Goal: Task Accomplishment & Management: Manage account settings

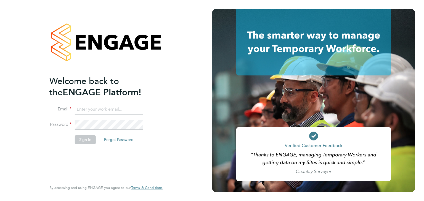
click at [87, 105] on input at bounding box center [109, 110] width 68 height 10
type input "[EMAIL_ADDRESS][DOMAIN_NAME]"
click at [118, 141] on button "Forgot Password" at bounding box center [119, 139] width 38 height 9
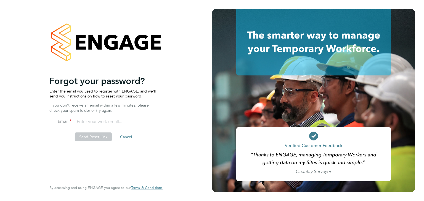
click at [108, 121] on input "email" at bounding box center [109, 122] width 68 height 10
type input "ericsamuel@hotmail.co.uk"
click at [91, 139] on button "Send Reset Link" at bounding box center [93, 137] width 37 height 9
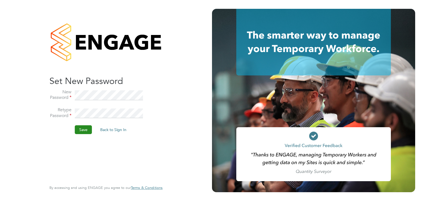
click at [86, 129] on button "Save" at bounding box center [83, 129] width 17 height 9
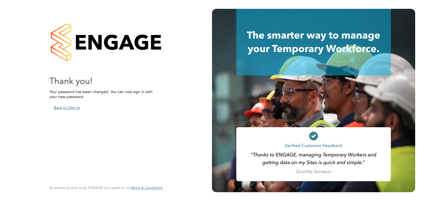
click at [70, 107] on button "Back to Sign In" at bounding box center [66, 107] width 35 height 9
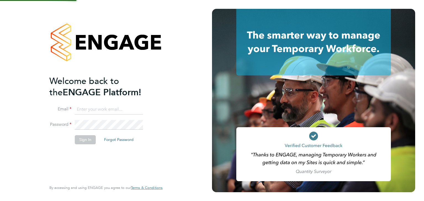
type input "ericsamuel@hotmail.co.uk"
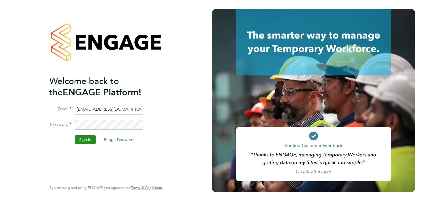
click at [85, 141] on button "Sign In" at bounding box center [85, 139] width 21 height 9
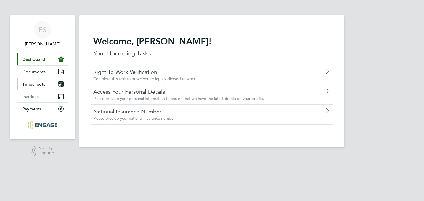
click at [39, 84] on span "Timesheets" at bounding box center [33, 84] width 23 height 5
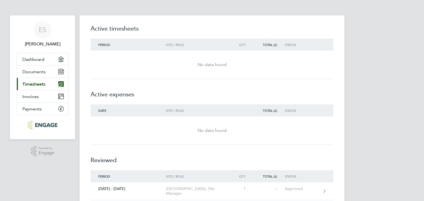
click at [391, 136] on div "ES Eric Samuel Applications: Dashboard Documents Current page: Timesheets Invoi…" at bounding box center [212, 200] width 424 height 400
drag, startPoint x: 411, startPoint y: 58, endPoint x: 404, endPoint y: 111, distance: 54.1
click at [404, 111] on div "ES Eric Samuel Applications: Dashboard Documents Current page: Timesheets Invoi…" at bounding box center [212, 200] width 424 height 400
click at [403, 89] on div "ES Eric Samuel Applications: Dashboard Documents Current page: Timesheets Invoi…" at bounding box center [212, 200] width 424 height 400
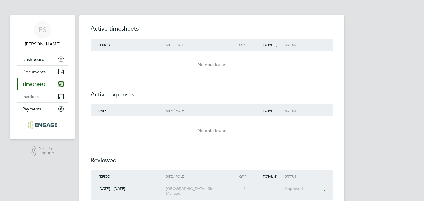
click at [326, 188] on link "[DATE] - [DATE] [GEOGRAPHIC_DATA], Site Manager 1 - Approved" at bounding box center [211, 192] width 243 height 18
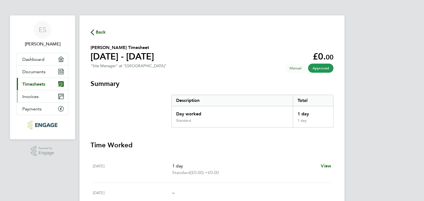
click at [47, 96] on link "Invoices" at bounding box center [42, 96] width 51 height 12
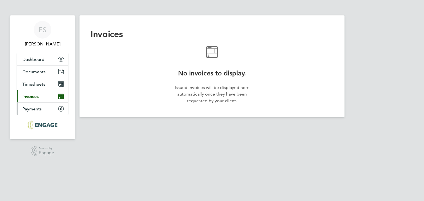
click at [46, 110] on link "Payments" at bounding box center [42, 109] width 51 height 12
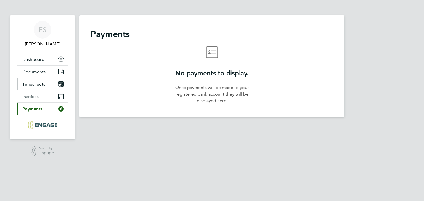
click at [37, 82] on span "Timesheets" at bounding box center [33, 84] width 23 height 5
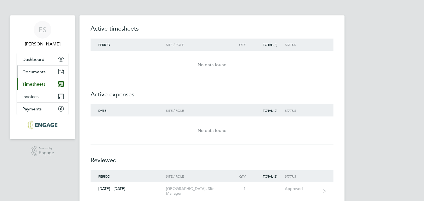
click at [40, 69] on span "Documents" at bounding box center [33, 71] width 23 height 5
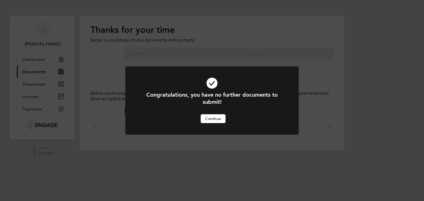
click at [29, 60] on div "Congratulations, you have no further documents to submit! Cancel Continue" at bounding box center [212, 100] width 424 height 201
click at [58, 58] on div "Congratulations, you have no further documents to submit! Cancel Continue" at bounding box center [212, 100] width 424 height 201
click at [210, 122] on button "Continue" at bounding box center [212, 118] width 25 height 9
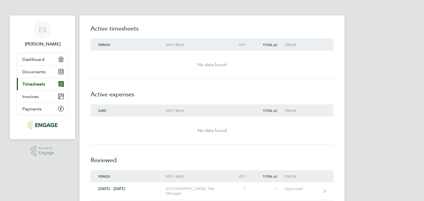
drag, startPoint x: 0, startPoint y: 0, endPoint x: 210, endPoint y: 160, distance: 263.8
click at [210, 160] on h2 "Reviewed" at bounding box center [211, 157] width 243 height 25
click at [301, 195] on link "22 - 28 Sept 2025 Harlington, Site Manager 1 - Approved" at bounding box center [211, 192] width 243 height 18
click at [50, 70] on link "Documents" at bounding box center [42, 72] width 51 height 12
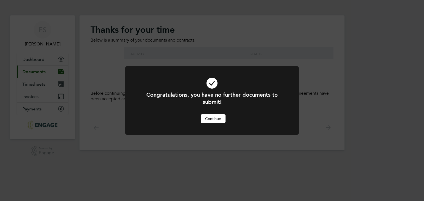
click at [212, 118] on button "Continue" at bounding box center [212, 118] width 25 height 9
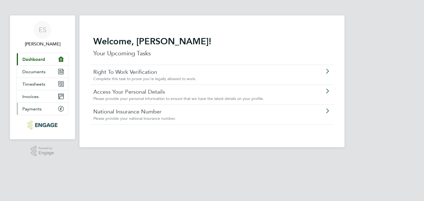
click at [57, 108] on link "Payments" at bounding box center [42, 109] width 51 height 12
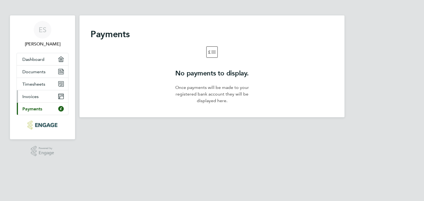
click at [38, 96] on span "Invoices" at bounding box center [30, 96] width 16 height 5
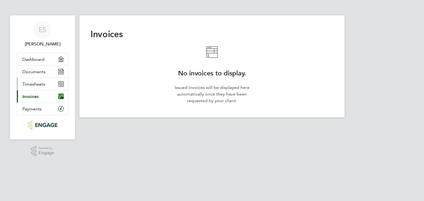
click at [41, 83] on span "Timesheets" at bounding box center [33, 84] width 23 height 5
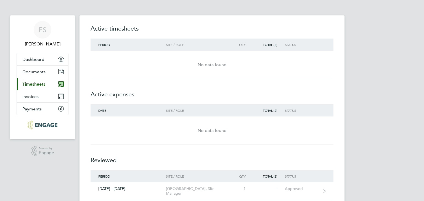
click at [43, 127] on img "Main navigation" at bounding box center [43, 125] width 30 height 9
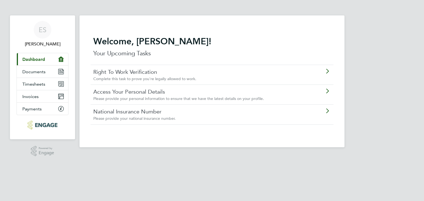
drag, startPoint x: 165, startPoint y: 4, endPoint x: 159, endPoint y: 55, distance: 51.6
click at [165, 4] on app-barbie "Welcome, [PERSON_NAME]! Your Upcoming Tasks Right To Work Verification Complete…" at bounding box center [211, 74] width 265 height 148
click at [137, 71] on link "Right To Work Verification" at bounding box center [196, 71] width 206 height 7
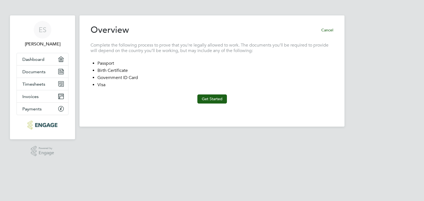
click at [328, 28] on button "Cancel" at bounding box center [325, 30] width 17 height 9
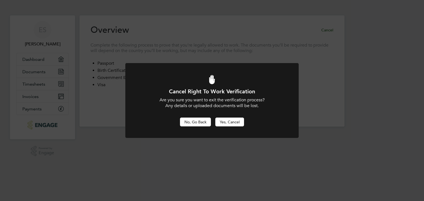
click at [204, 125] on button "No, Go Back" at bounding box center [195, 122] width 31 height 9
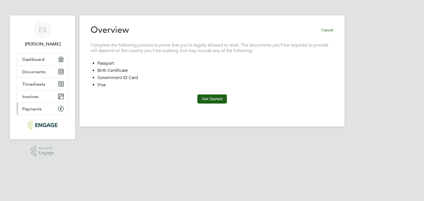
click at [43, 105] on link "Payments" at bounding box center [42, 109] width 51 height 12
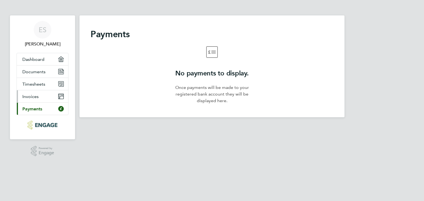
click at [42, 97] on link "Invoices" at bounding box center [42, 96] width 51 height 12
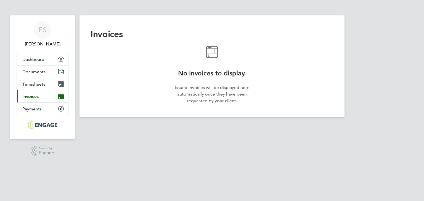
click at [42, 97] on link "Current page: Invoices" at bounding box center [42, 96] width 51 height 12
click at [61, 94] on icon "Main navigation" at bounding box center [61, 97] width 6 height 6
click at [63, 79] on link "Timesheets" at bounding box center [42, 84] width 51 height 12
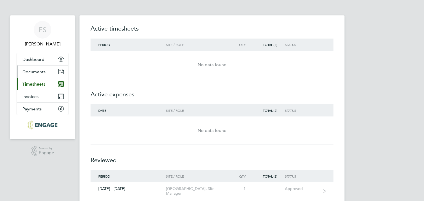
click at [60, 70] on icon "Main navigation" at bounding box center [61, 72] width 6 height 6
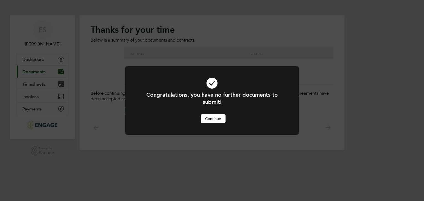
click at [61, 59] on div "Congratulations, you have no further documents to submit! Cancel Continue" at bounding box center [212, 100] width 424 height 201
click at [209, 117] on button "Continue" at bounding box center [212, 118] width 25 height 9
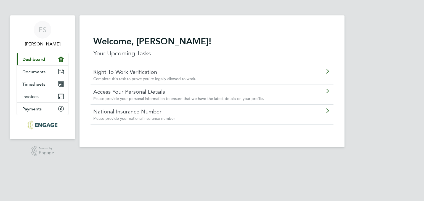
click at [60, 57] on icon "Main navigation" at bounding box center [61, 60] width 6 height 6
click at [39, 61] on span "Dashboard" at bounding box center [33, 59] width 23 height 5
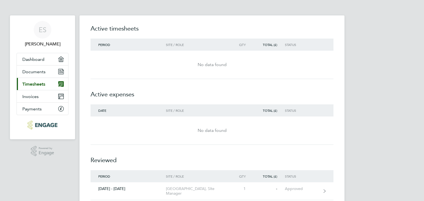
drag, startPoint x: 0, startPoint y: 0, endPoint x: 200, endPoint y: 172, distance: 264.2
click at [200, 172] on div "Period Site / Role Qty Total (£) Status" at bounding box center [211, 176] width 243 height 12
drag, startPoint x: 360, startPoint y: 80, endPoint x: 300, endPoint y: 108, distance: 66.4
click at [300, 108] on div "ES [PERSON_NAME] Applications: Dashboard Documents Current page: Timesheets Inv…" at bounding box center [212, 200] width 424 height 400
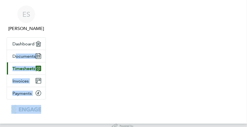
drag, startPoint x: 170, startPoint y: 49, endPoint x: 179, endPoint y: 107, distance: 58.9
click at [179, 107] on nav "ES [PERSON_NAME] Applications: Dashboard Documents Current page: Timesheets Inv…" at bounding box center [123, 62] width 247 height 124
click at [174, 75] on nav "ES [PERSON_NAME] Applications: Dashboard Documents Current page: Timesheets Inv…" at bounding box center [123, 62] width 247 height 124
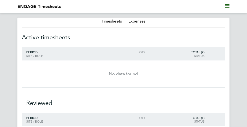
click at [206, 94] on h2 "Reviewed" at bounding box center [123, 100] width 203 height 25
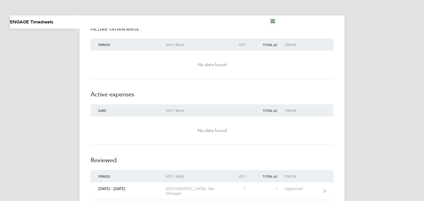
click at [185, 44] on div "Site / Role" at bounding box center [197, 45] width 63 height 4
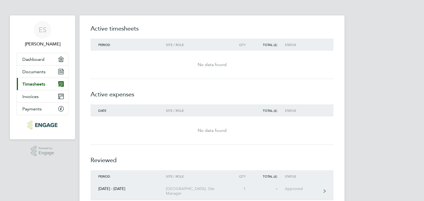
click at [323, 189] on link "[DATE] - [DATE] [GEOGRAPHIC_DATA], Site Manager 1 - Approved" at bounding box center [211, 192] width 243 height 18
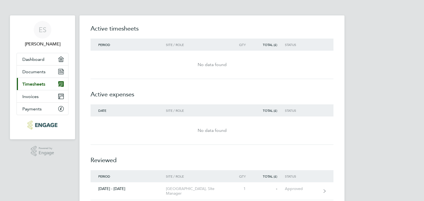
drag, startPoint x: 0, startPoint y: 0, endPoint x: 200, endPoint y: 85, distance: 217.5
click at [200, 85] on h2 "Active expenses" at bounding box center [211, 91] width 243 height 25
